Goal: Browse casually

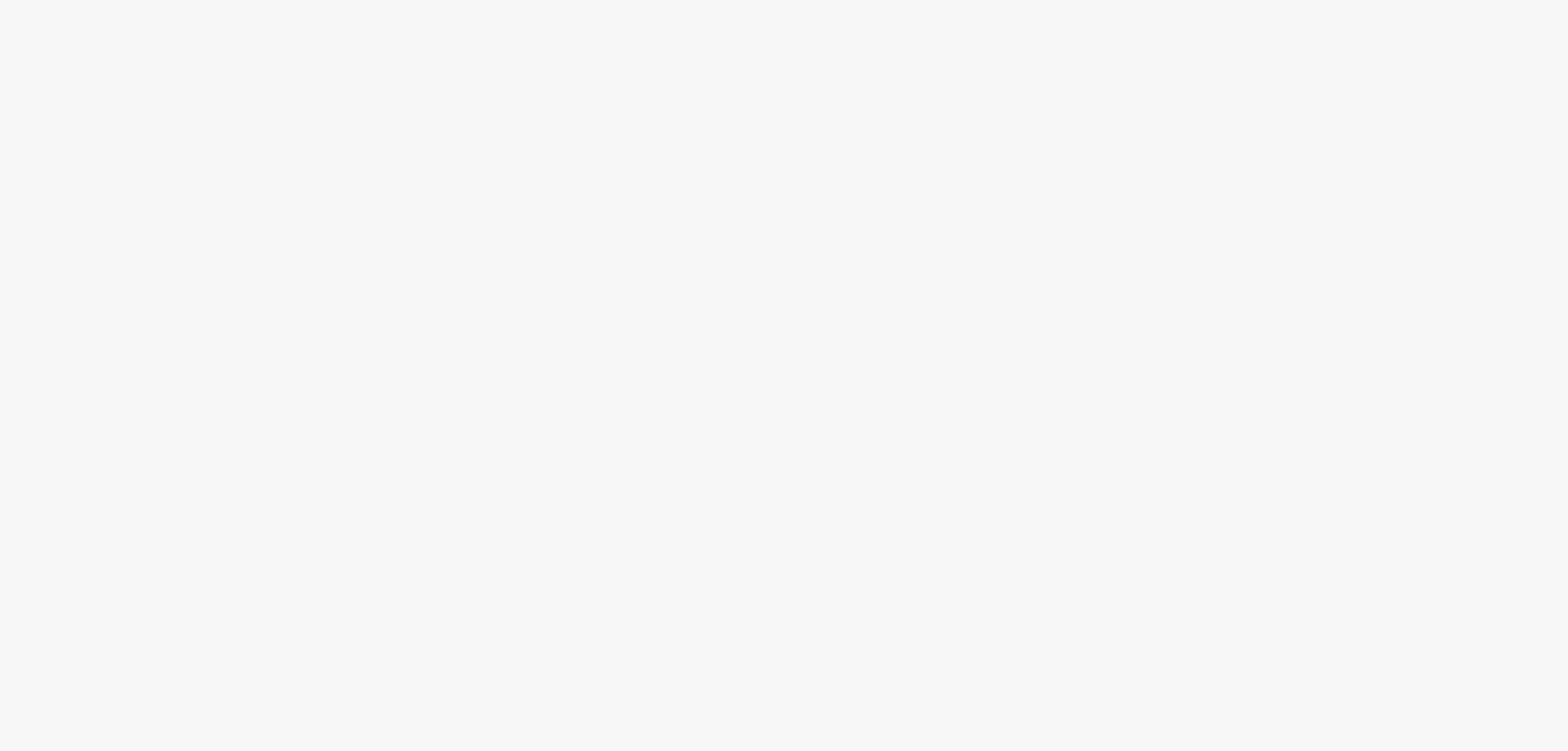
click at [621, 277] on div at bounding box center [784, 375] width 1568 height 751
drag, startPoint x: 676, startPoint y: 343, endPoint x: 758, endPoint y: 411, distance: 106.5
click at [758, 411] on div at bounding box center [784, 375] width 1568 height 751
